Goal: Information Seeking & Learning: Learn about a topic

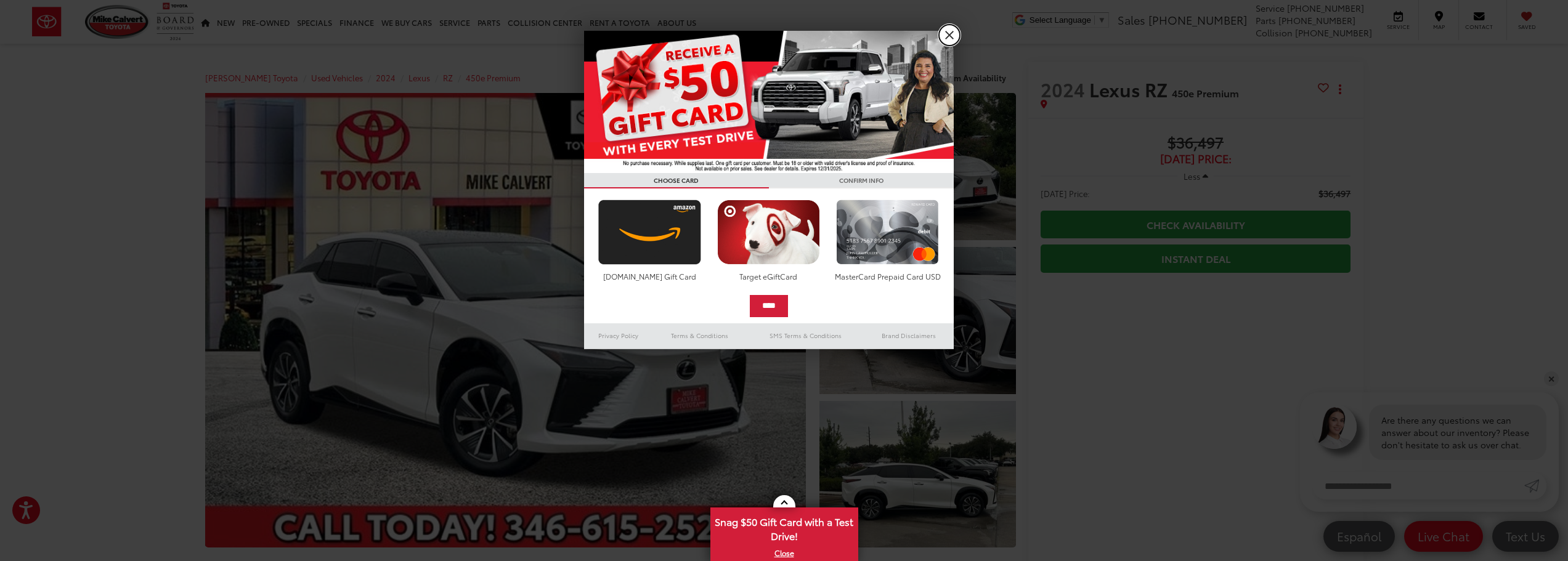
click at [949, 33] on link "X" at bounding box center [949, 35] width 21 height 21
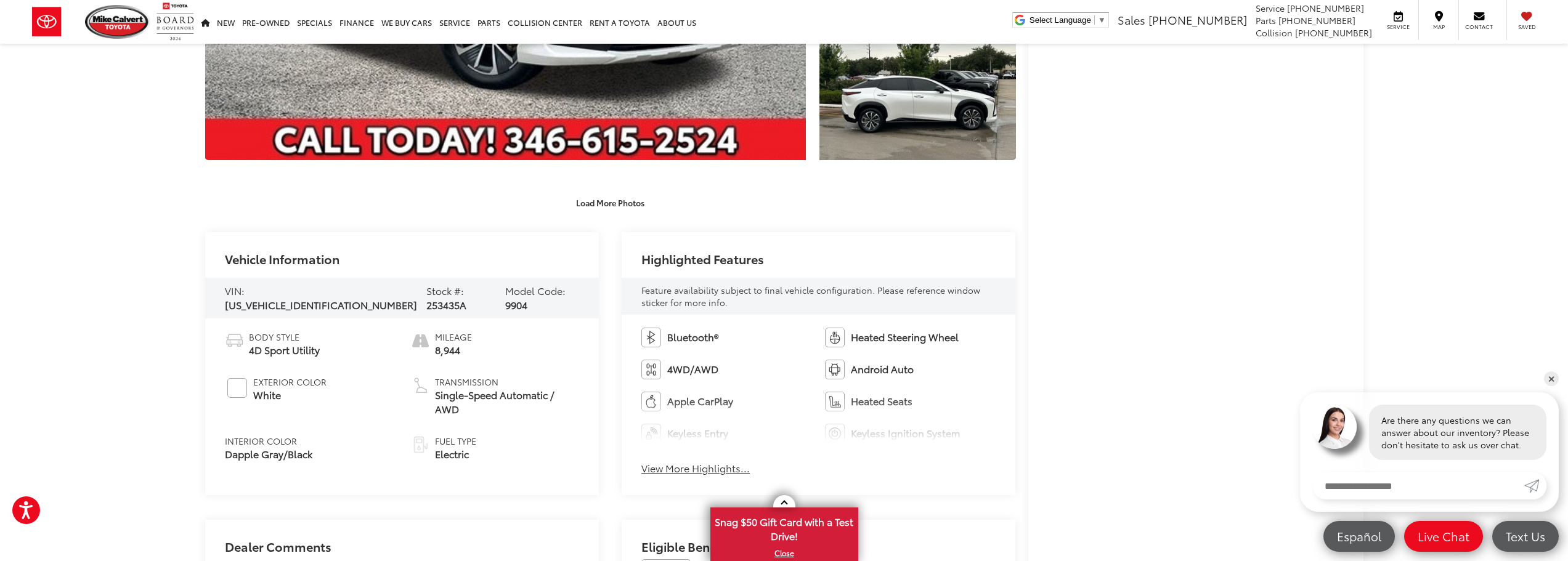
scroll to position [431, 0]
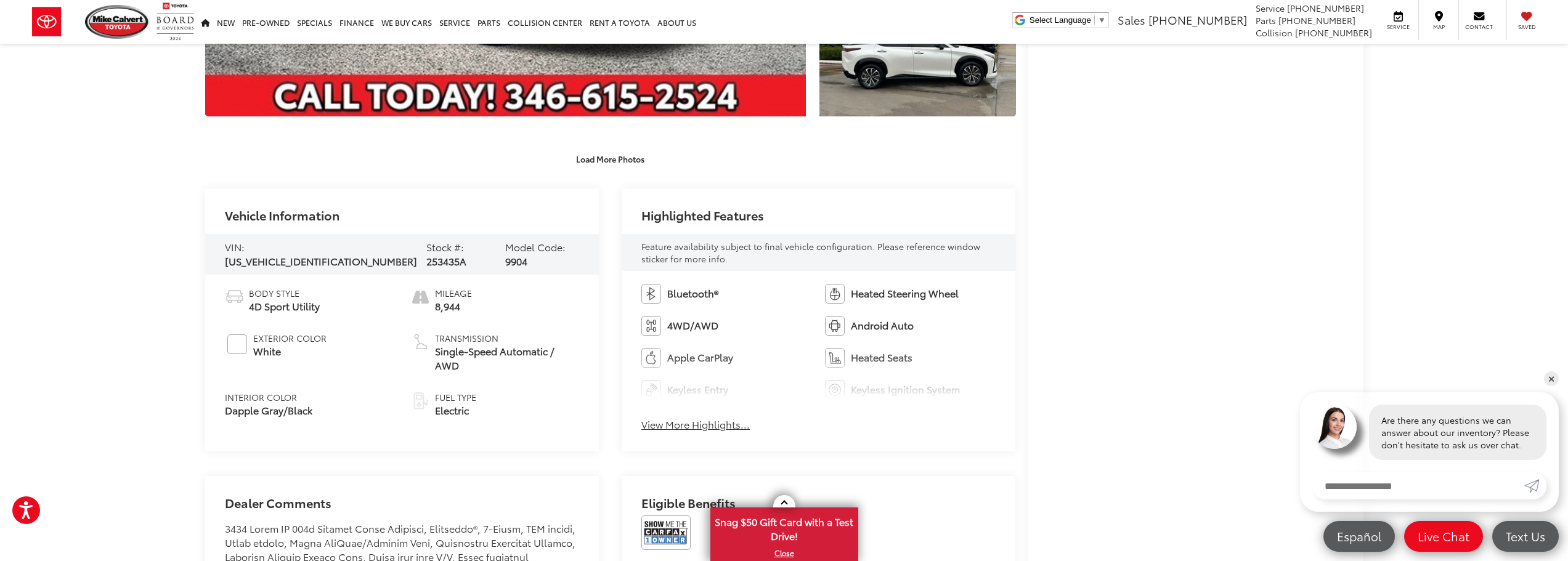
click at [469, 404] on span "Electric" at bounding box center [456, 410] width 41 height 14
click at [729, 429] on button "View More Highlights..." at bounding box center [696, 425] width 109 height 14
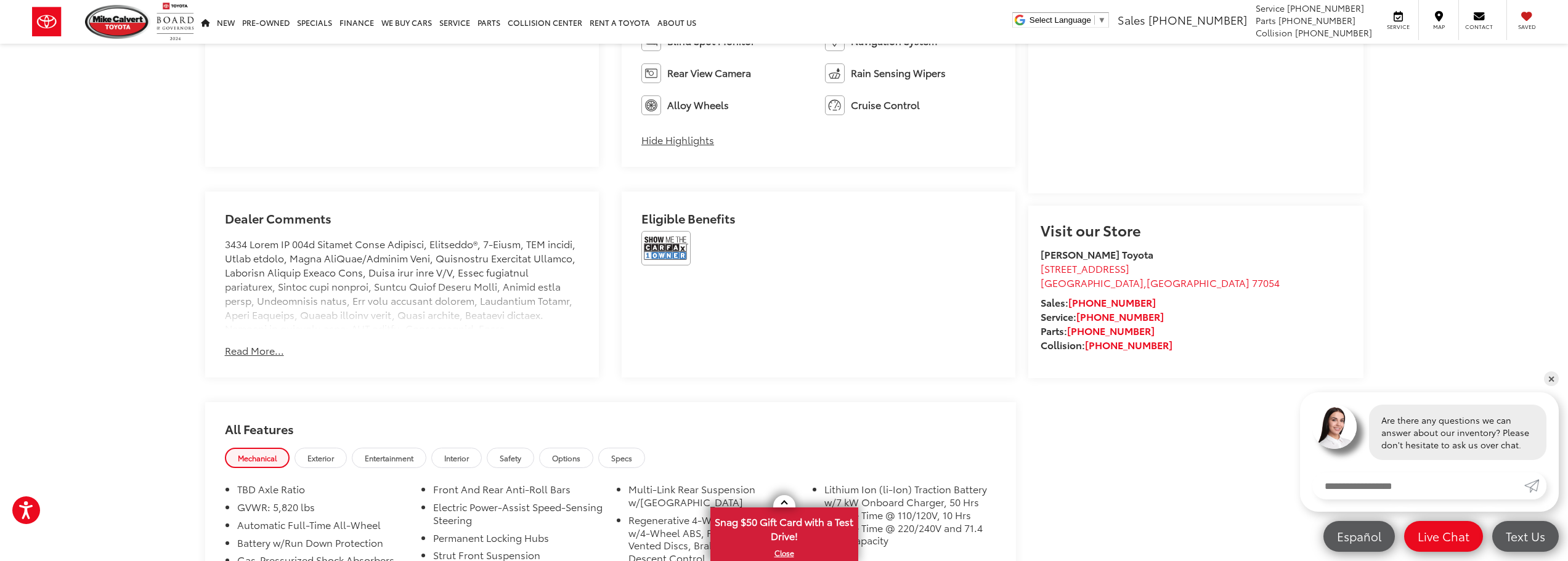
scroll to position [924, 0]
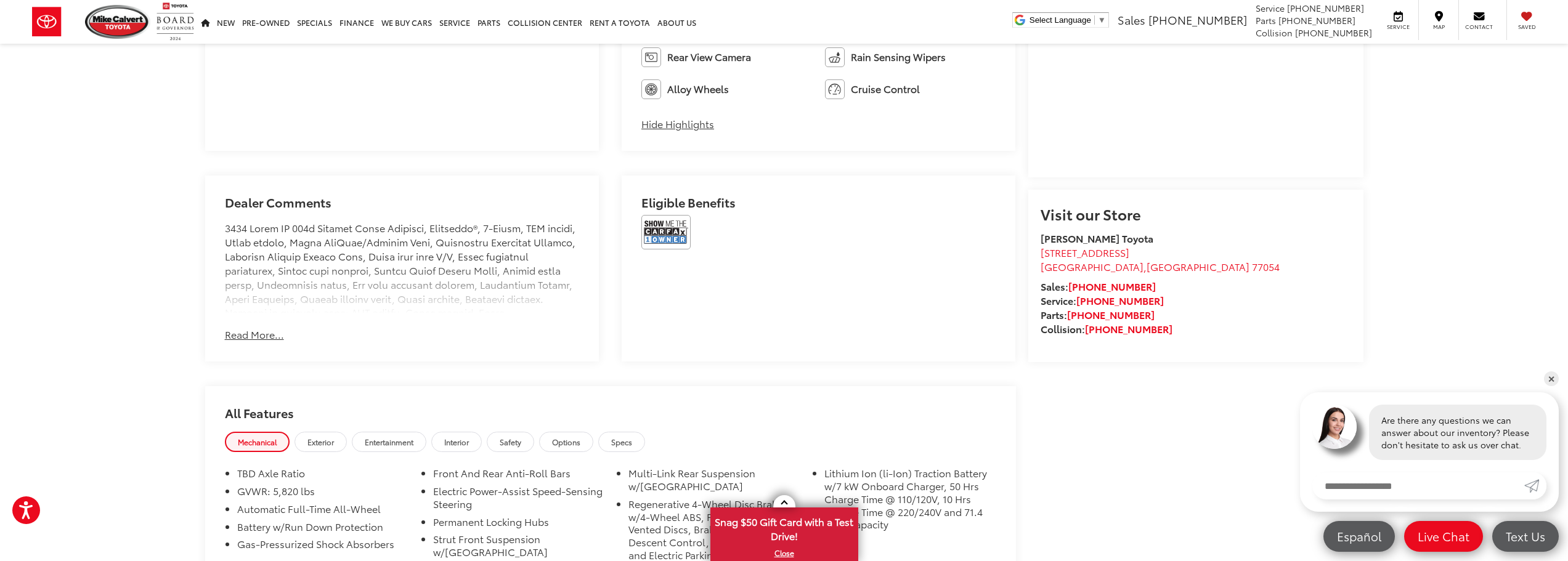
click at [255, 337] on button "Read More..." at bounding box center [254, 335] width 59 height 14
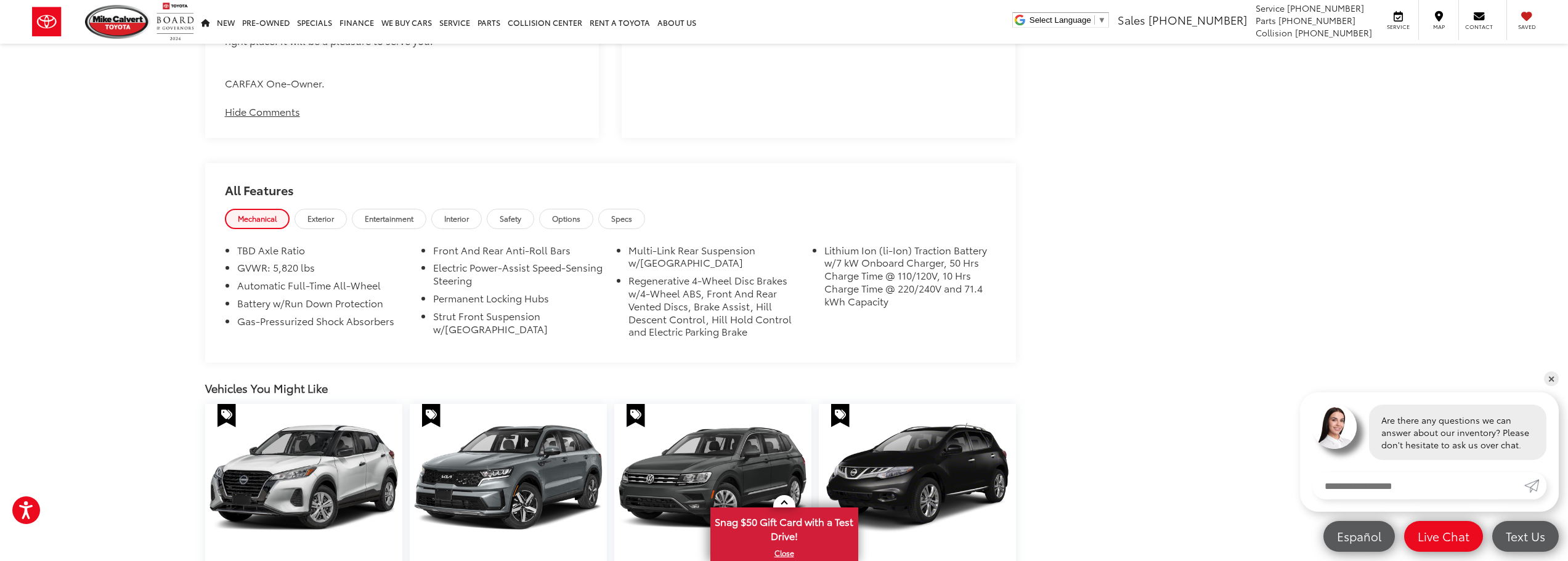
scroll to position [1664, 0]
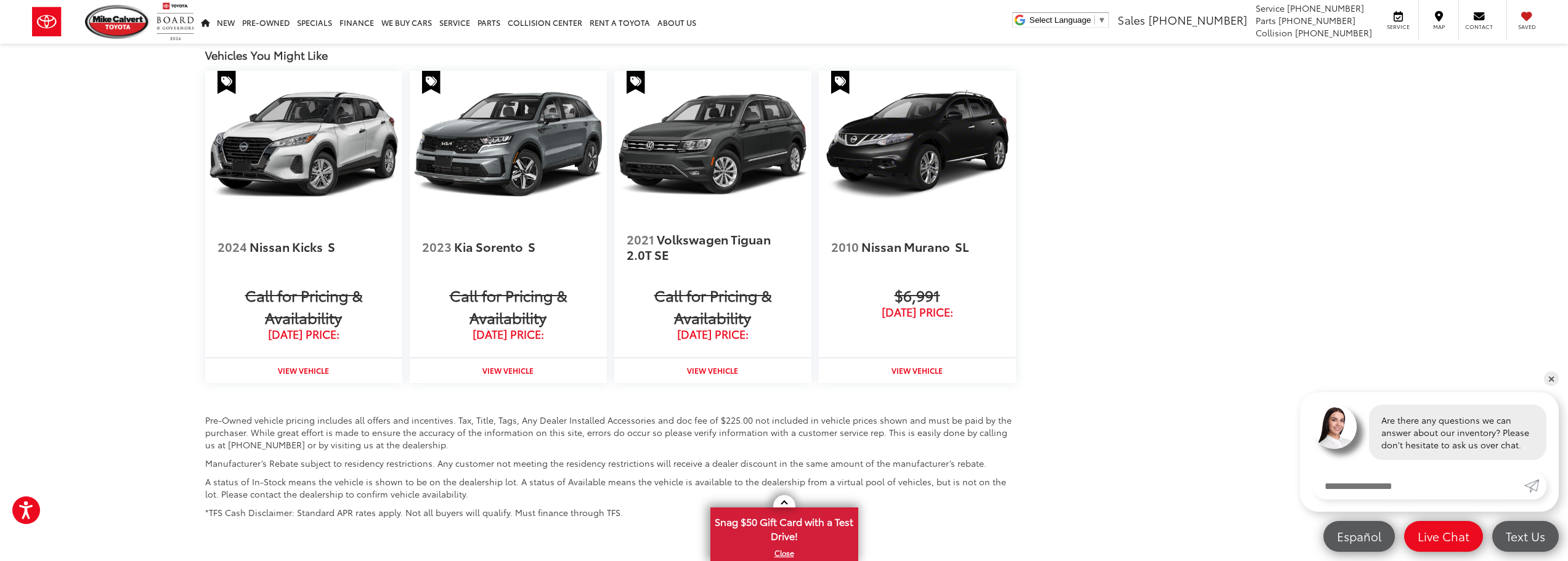
click at [517, 297] on span "Call for Pricing & Availability" at bounding box center [508, 306] width 172 height 44
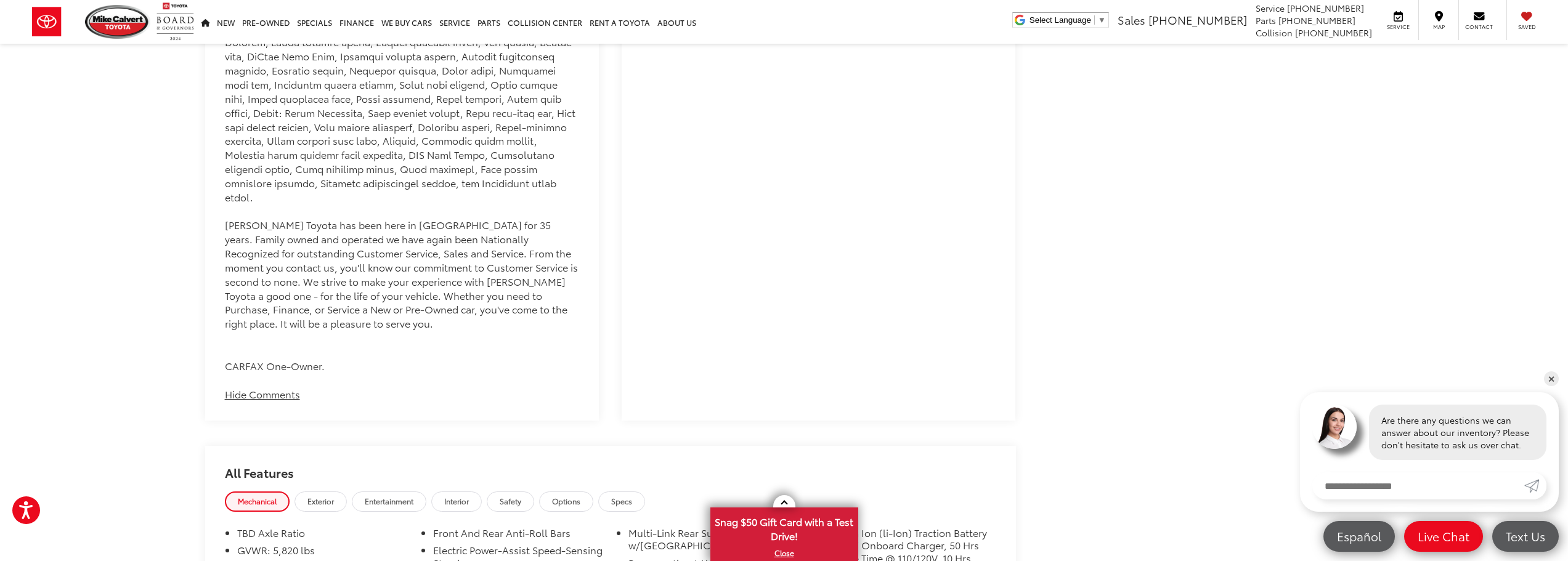
scroll to position [1563, 0]
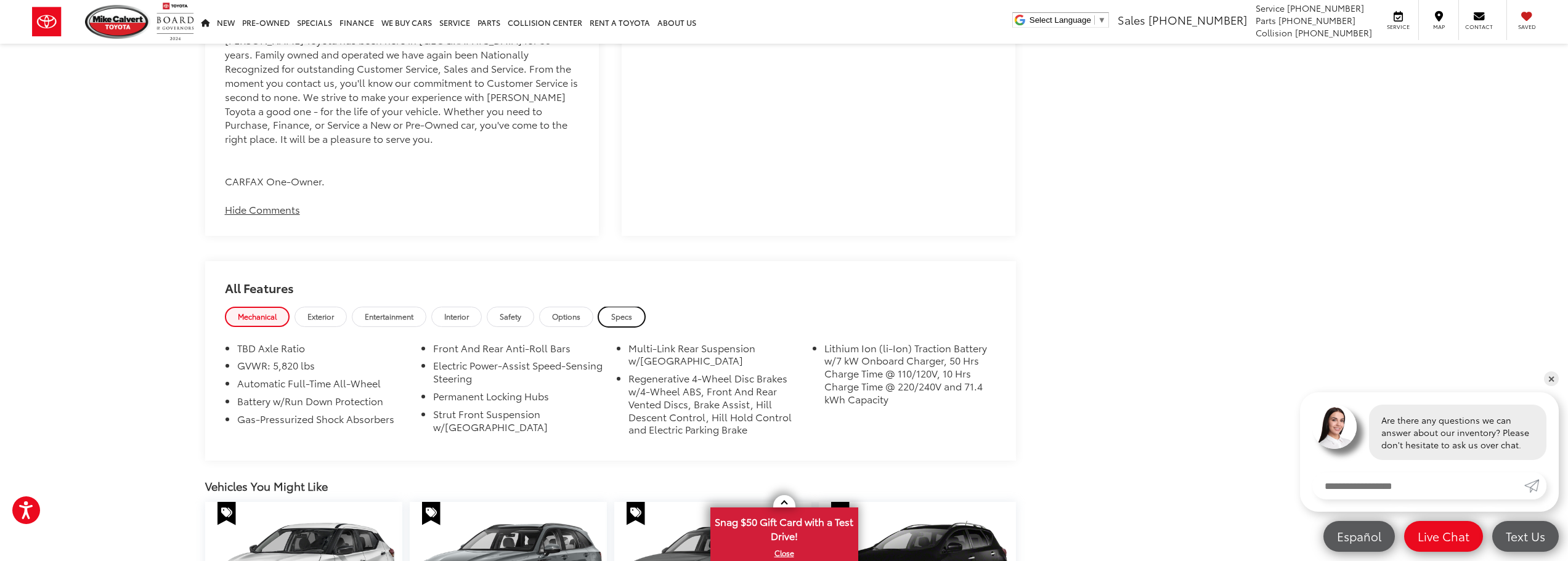
click at [638, 306] on link "Specs" at bounding box center [621, 317] width 47 height 21
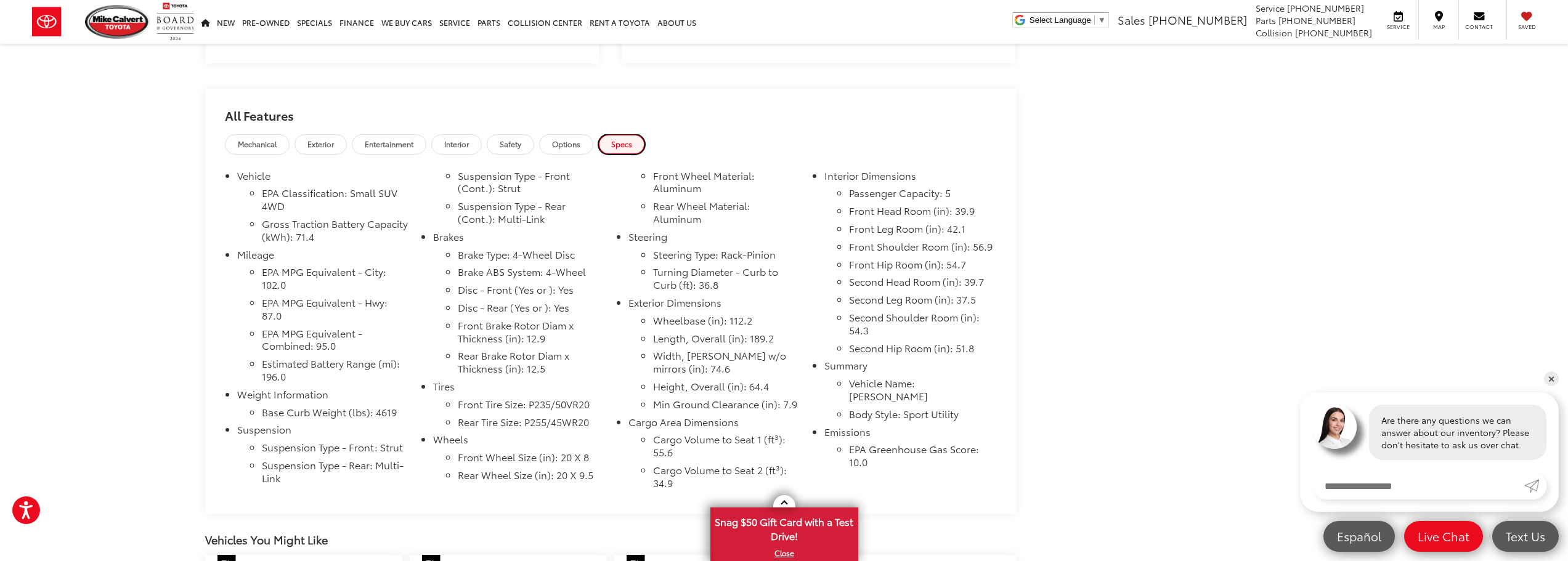
scroll to position [1747, 0]
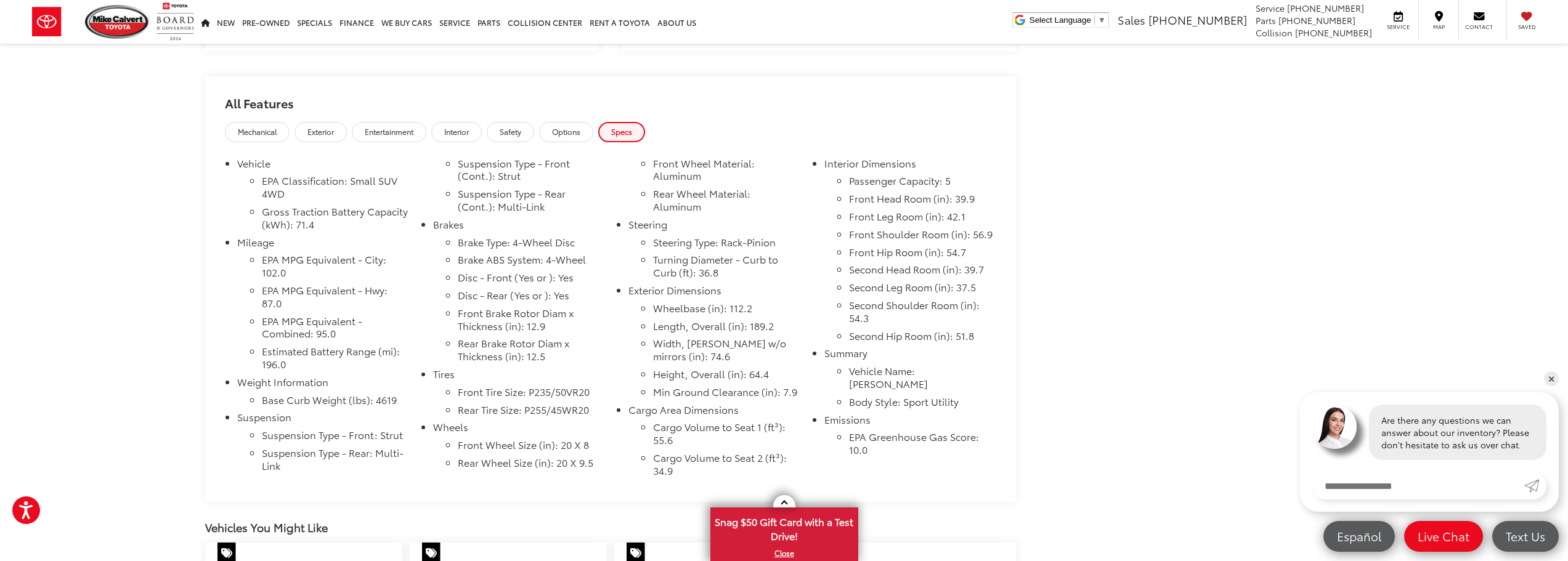
click at [885, 451] on li "EPA Greenhouse Gas Score: 10.0" at bounding box center [922, 446] width 146 height 31
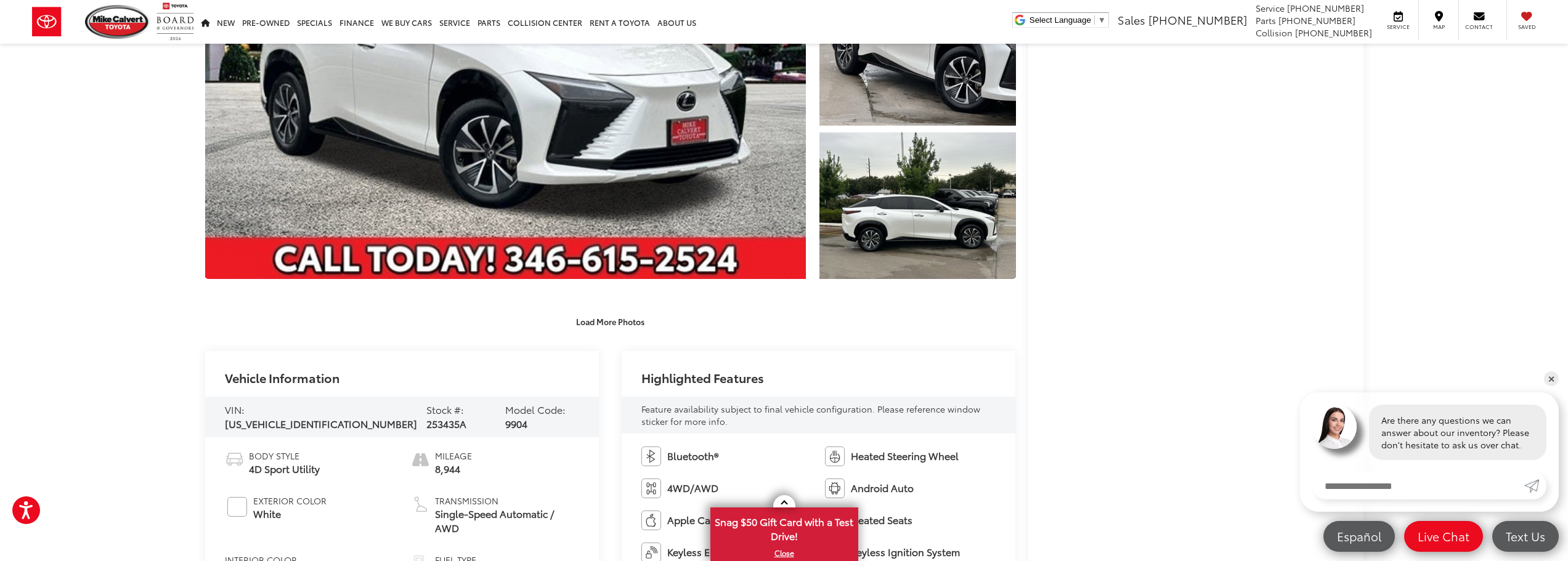
scroll to position [0, 0]
